Goal: Navigation & Orientation: Understand site structure

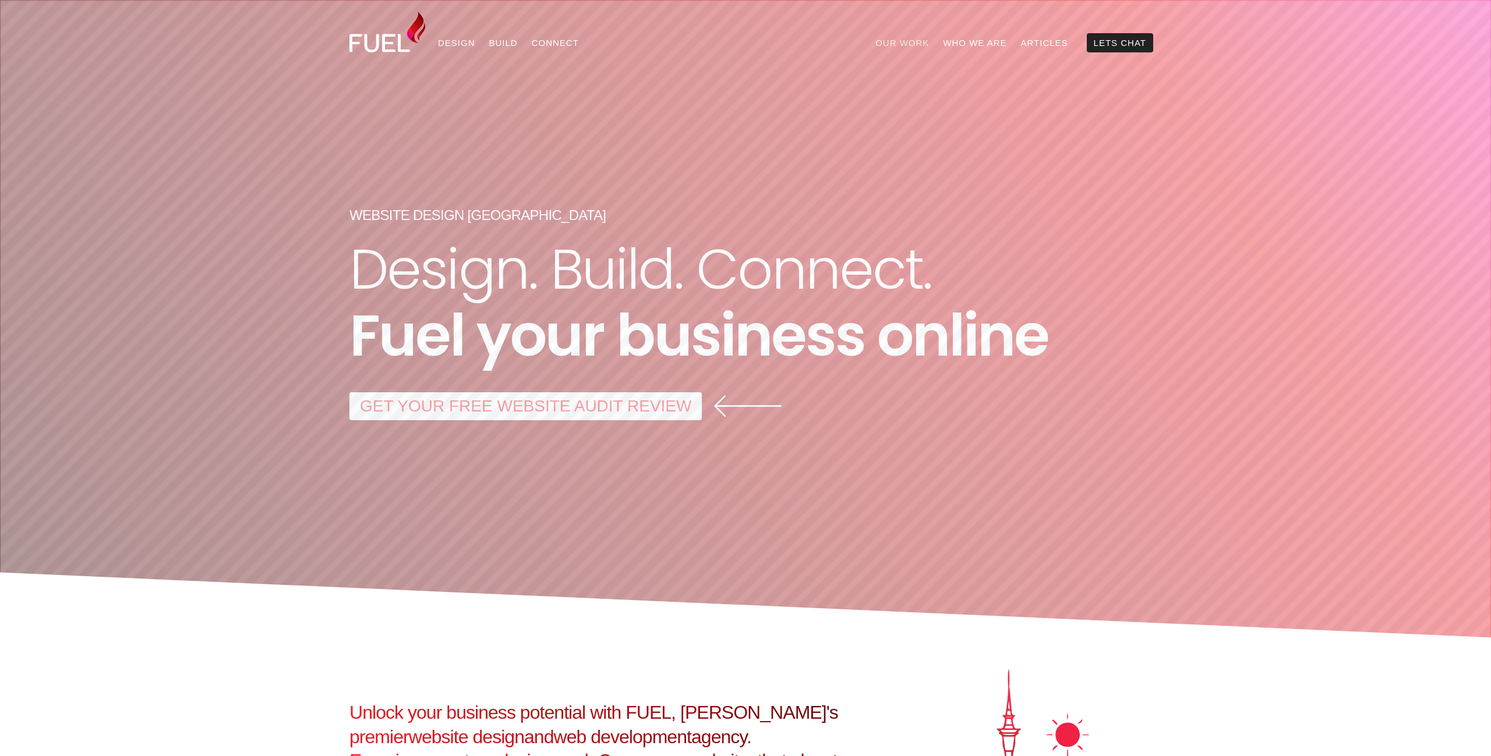
click at [922, 40] on link "Our Work" at bounding box center [902, 42] width 68 height 19
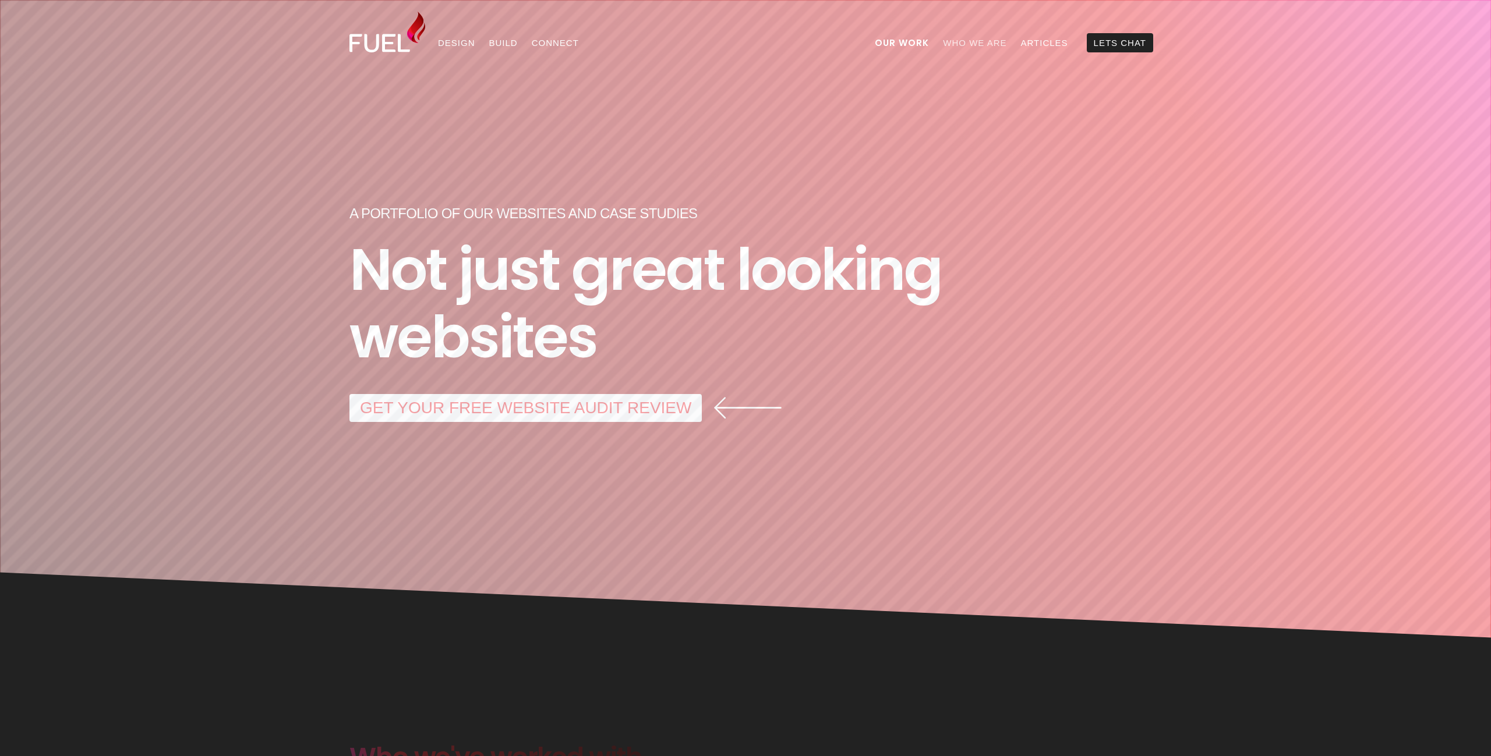
click at [989, 40] on link "Who We Are" at bounding box center [974, 42] width 77 height 19
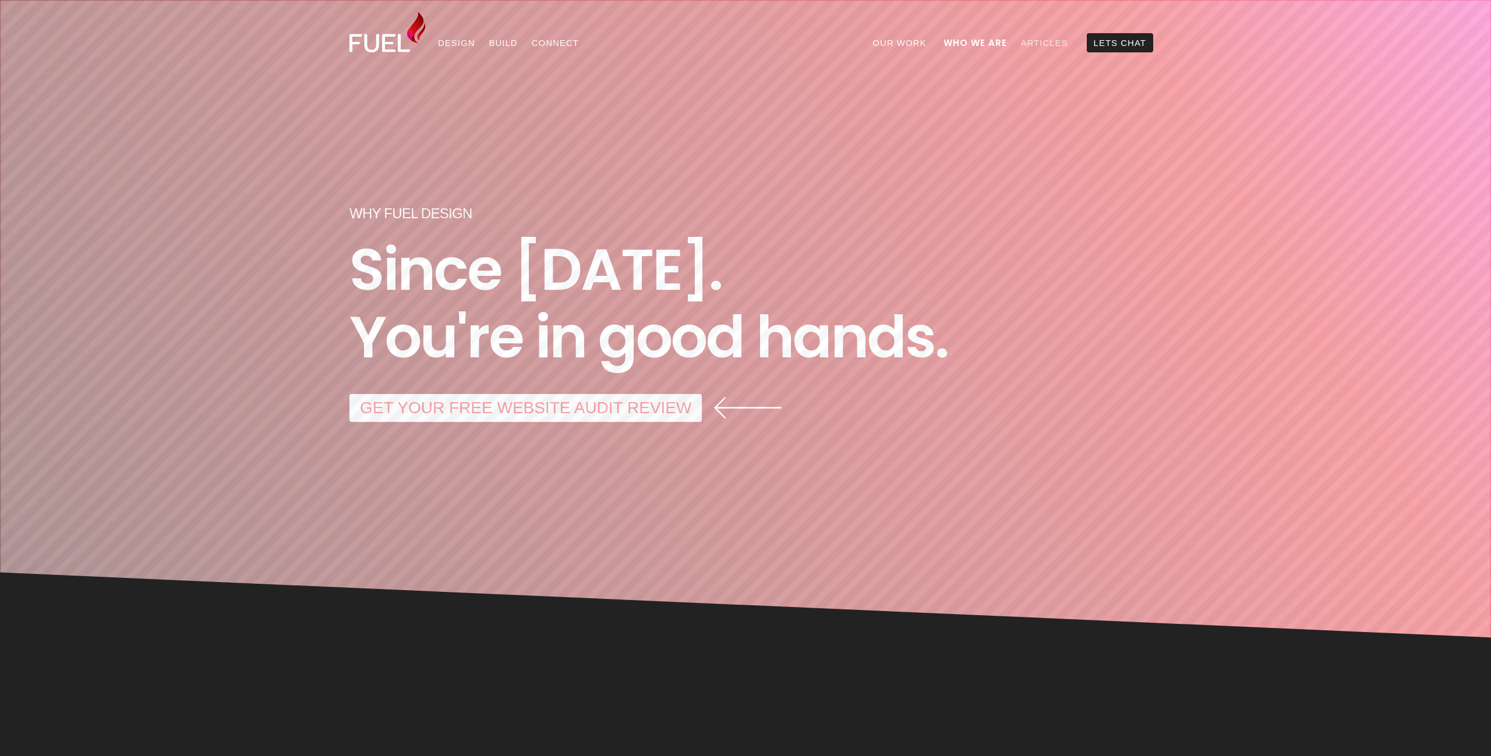
click at [1041, 41] on link "Articles" at bounding box center [1044, 42] width 61 height 19
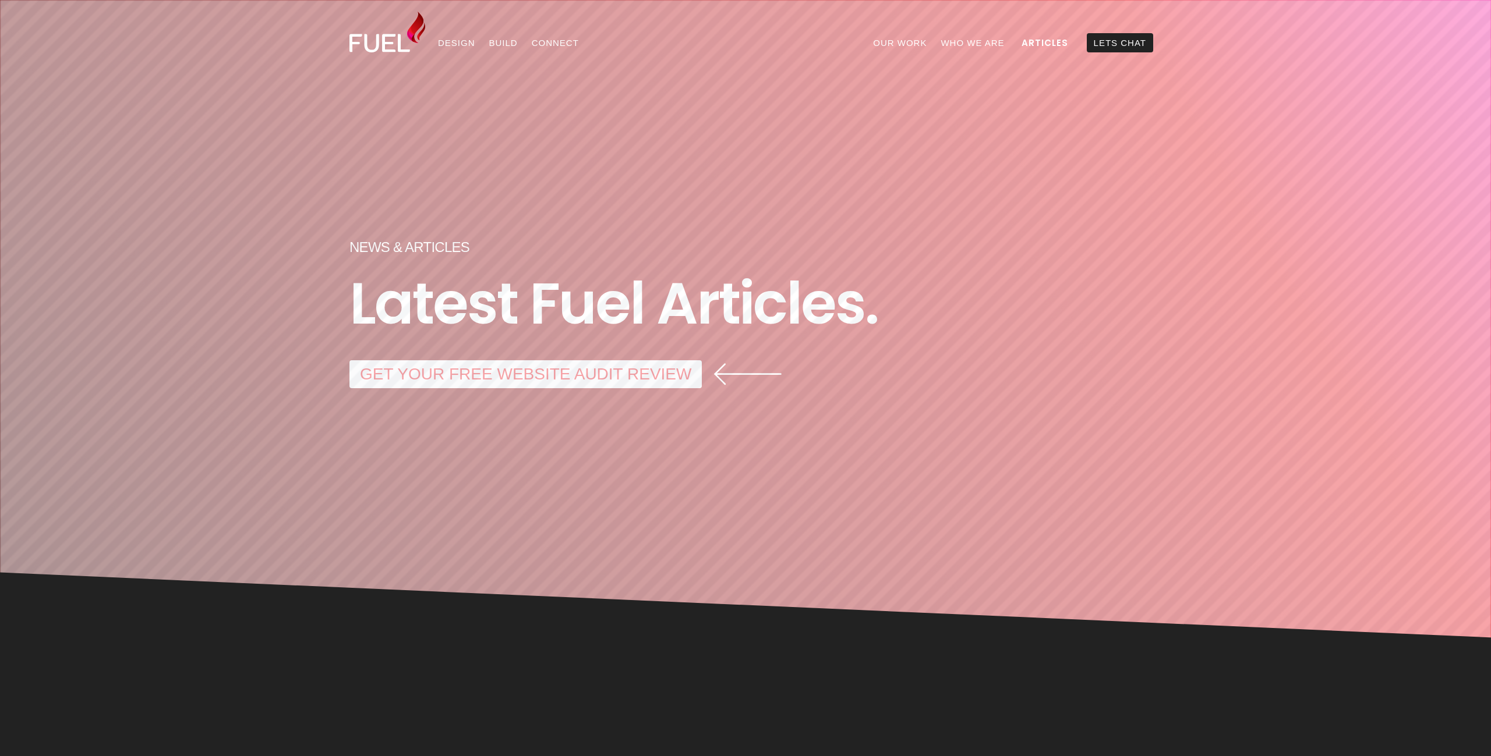
click at [380, 44] on img at bounding box center [387, 32] width 76 height 41
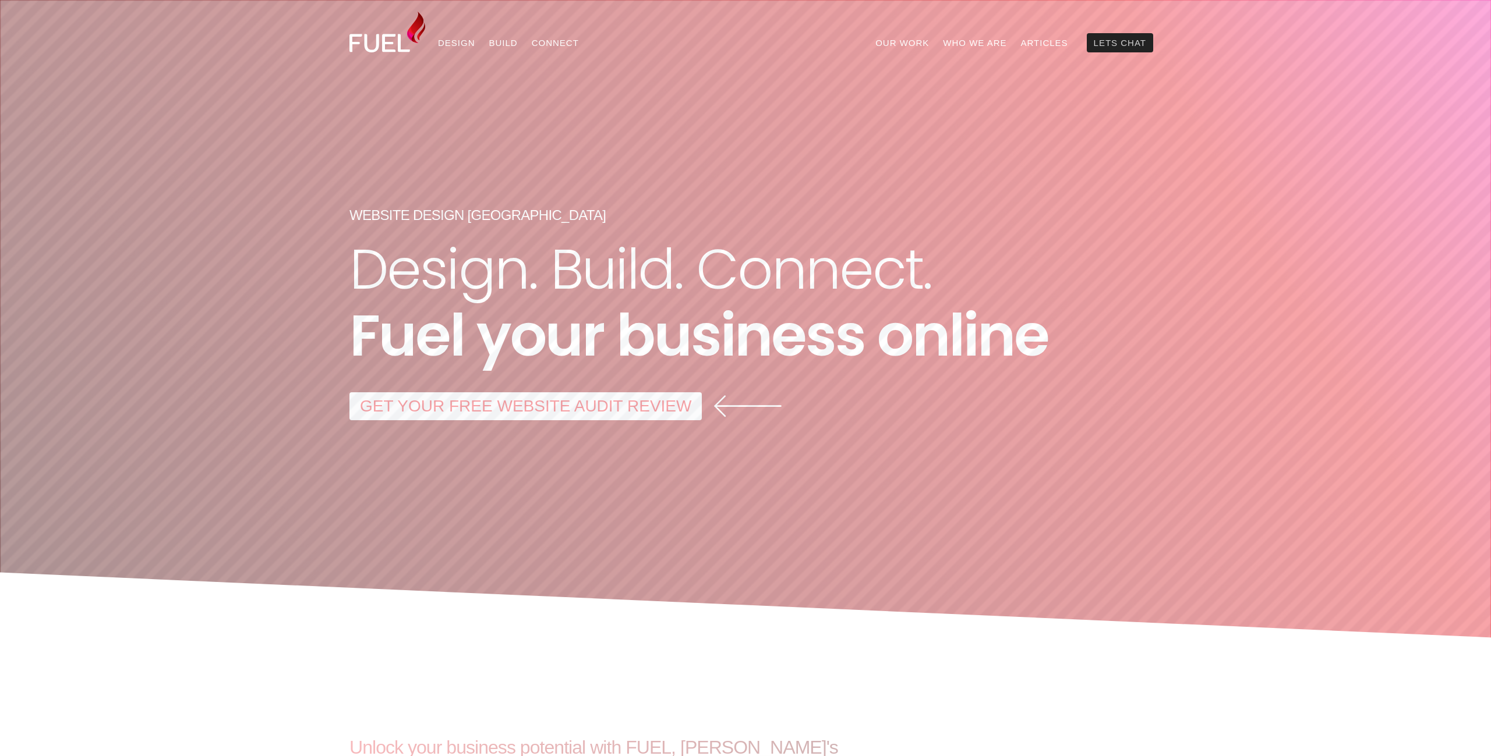
click at [1128, 41] on link "Lets Chat" at bounding box center [1120, 42] width 66 height 19
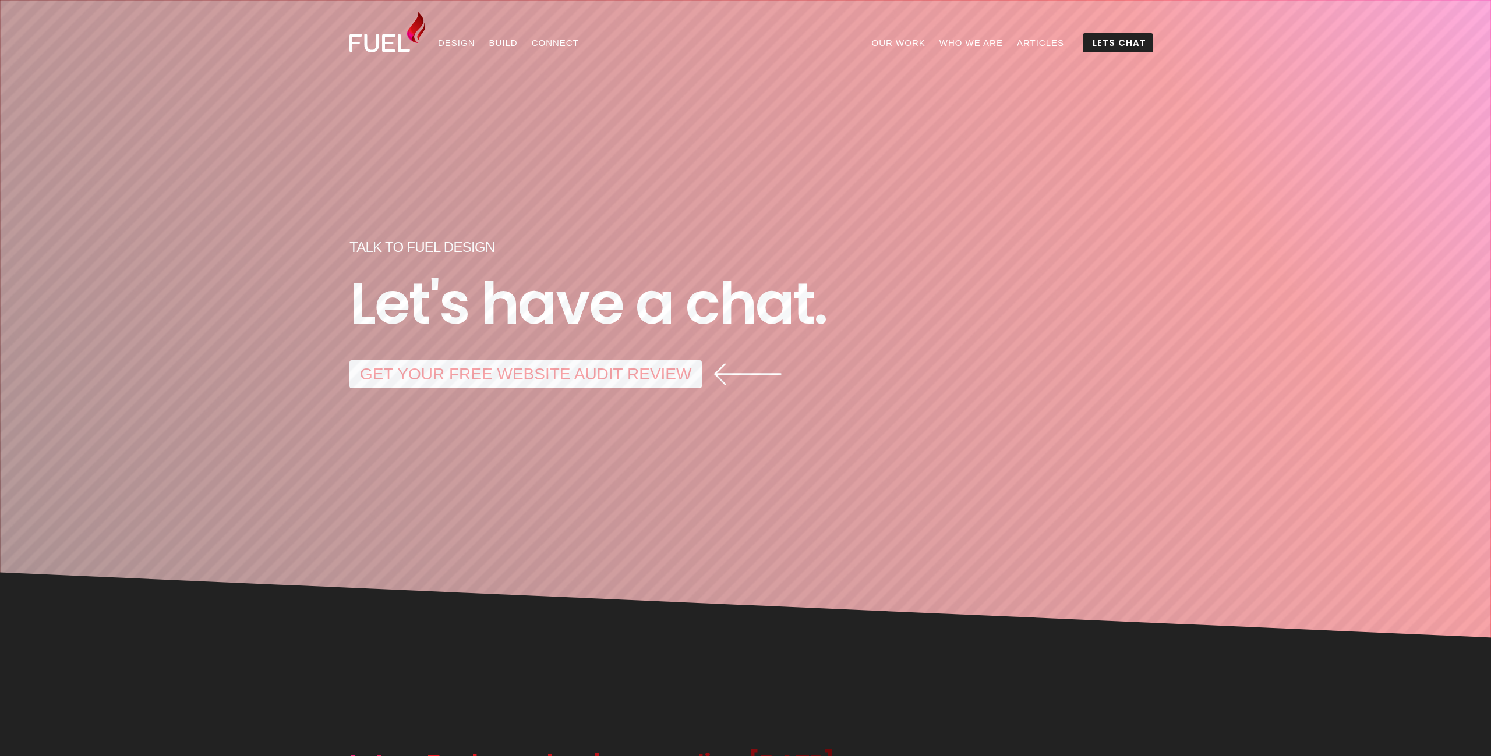
click at [388, 42] on img at bounding box center [387, 32] width 76 height 41
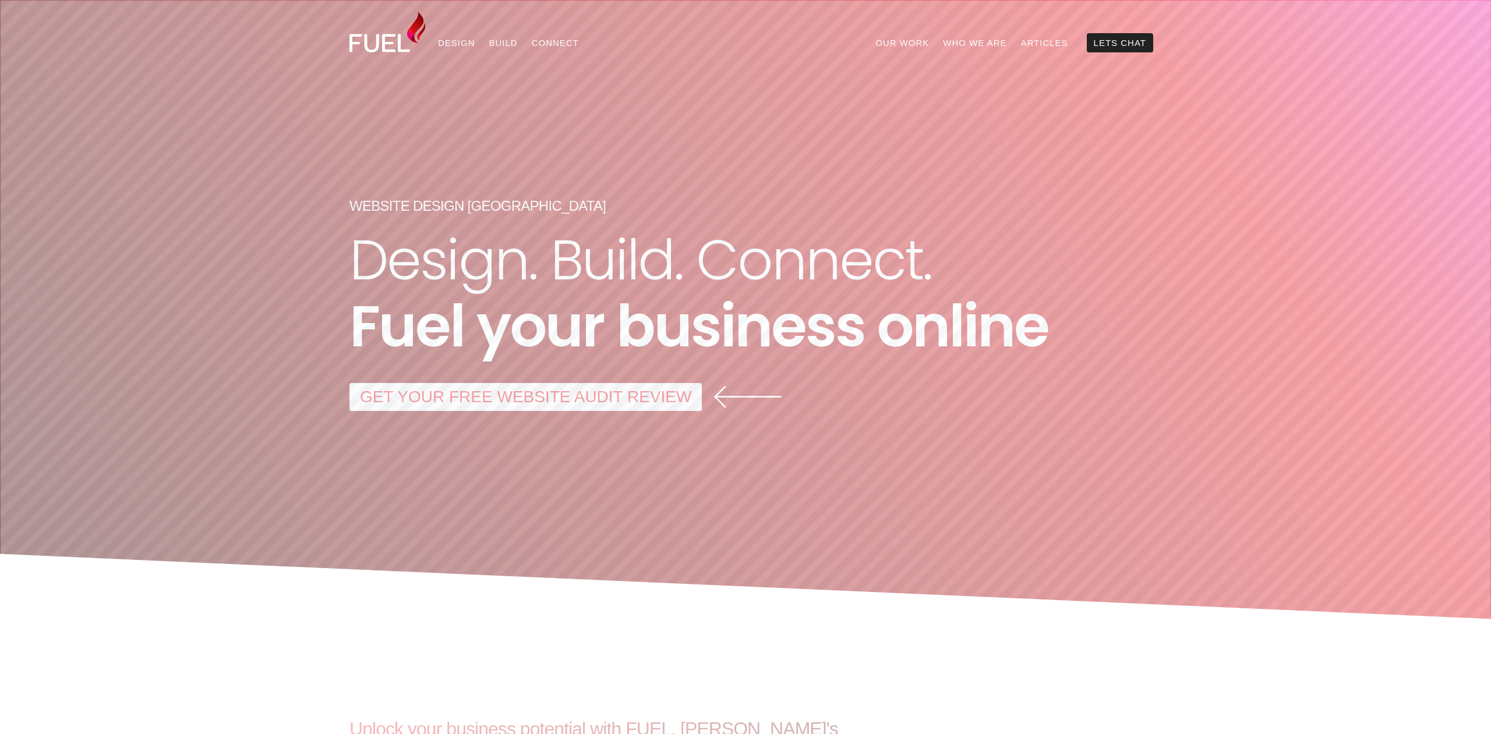
scroll to position [-37, 0]
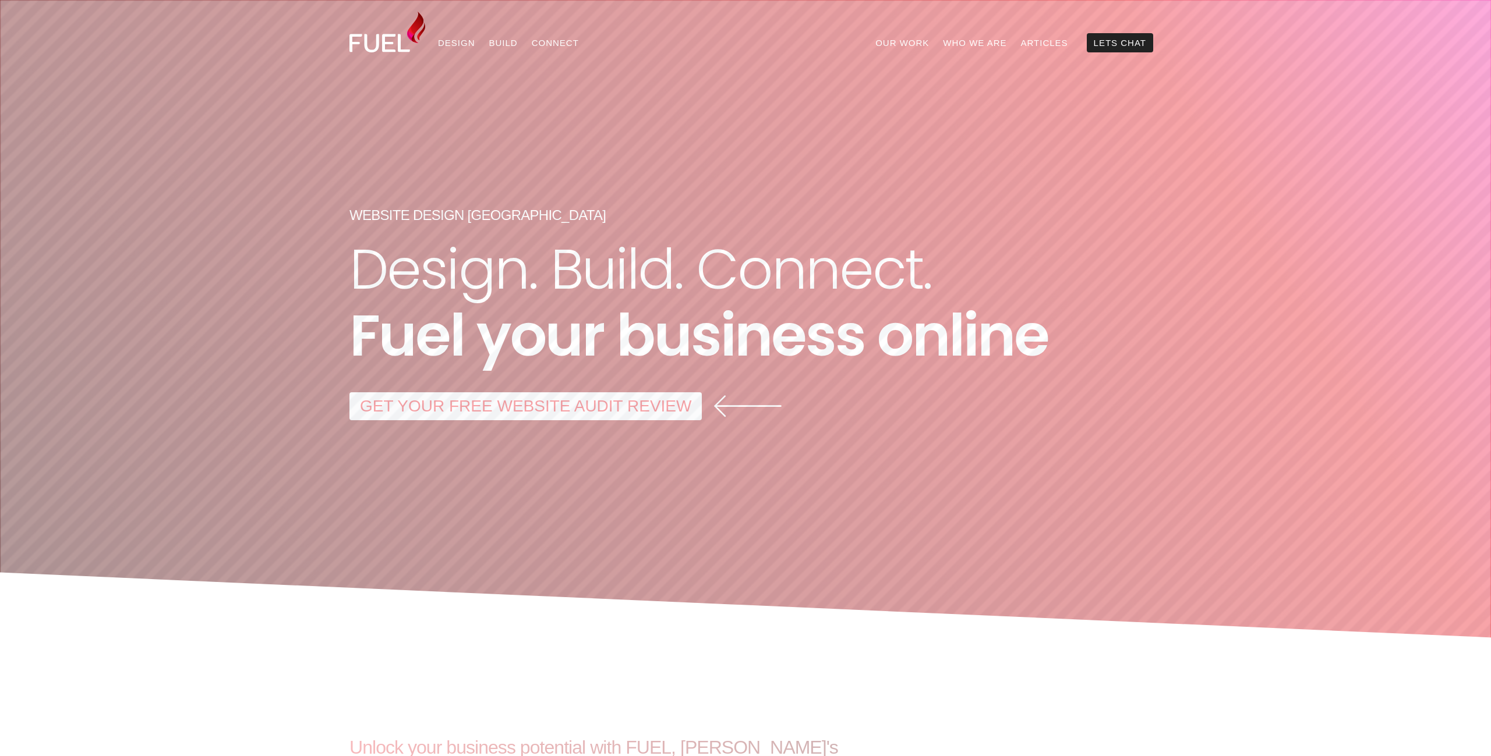
scroll to position [-12, 0]
click at [916, 44] on link "Our Work" at bounding box center [902, 42] width 68 height 19
